Goal: Complete application form: Complete application form

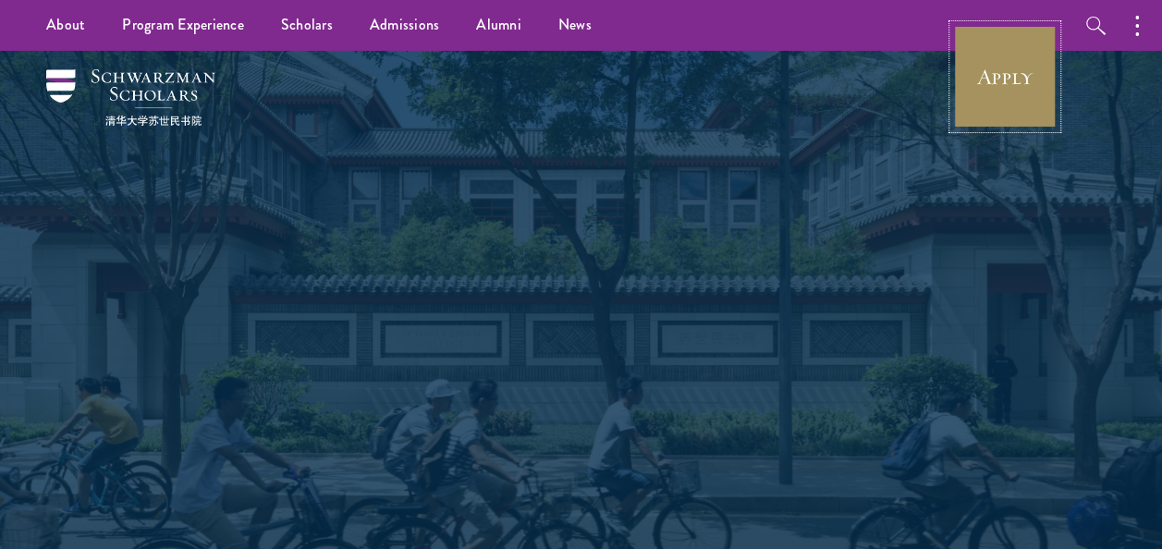
click at [1010, 79] on link "Apply" at bounding box center [1005, 77] width 104 height 104
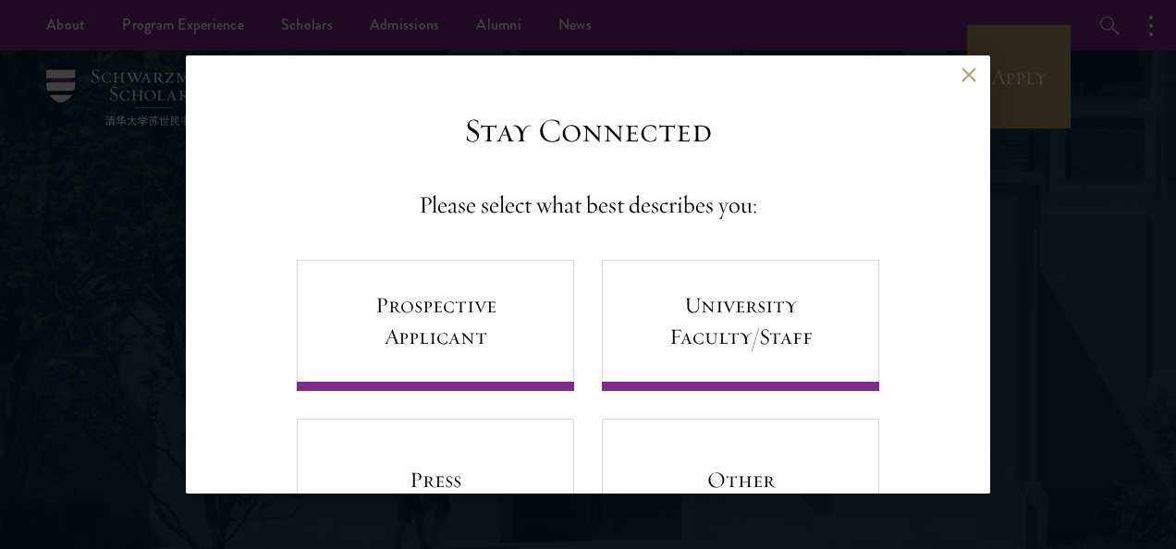
click at [961, 74] on button at bounding box center [969, 75] width 16 height 16
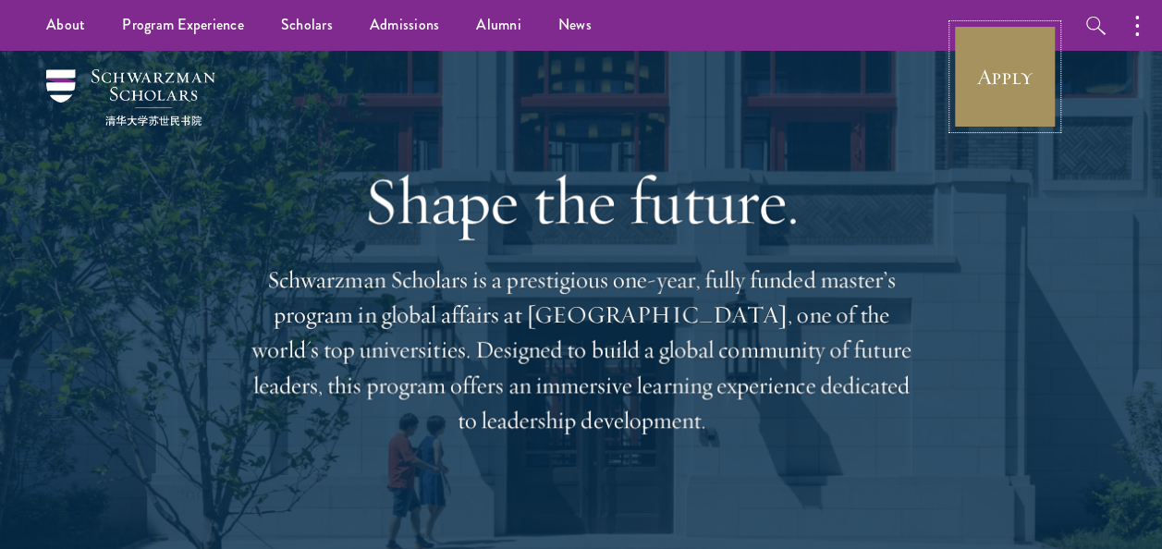
click at [1010, 67] on link "Apply" at bounding box center [1005, 77] width 104 height 104
